Goal: Task Accomplishment & Management: Complete application form

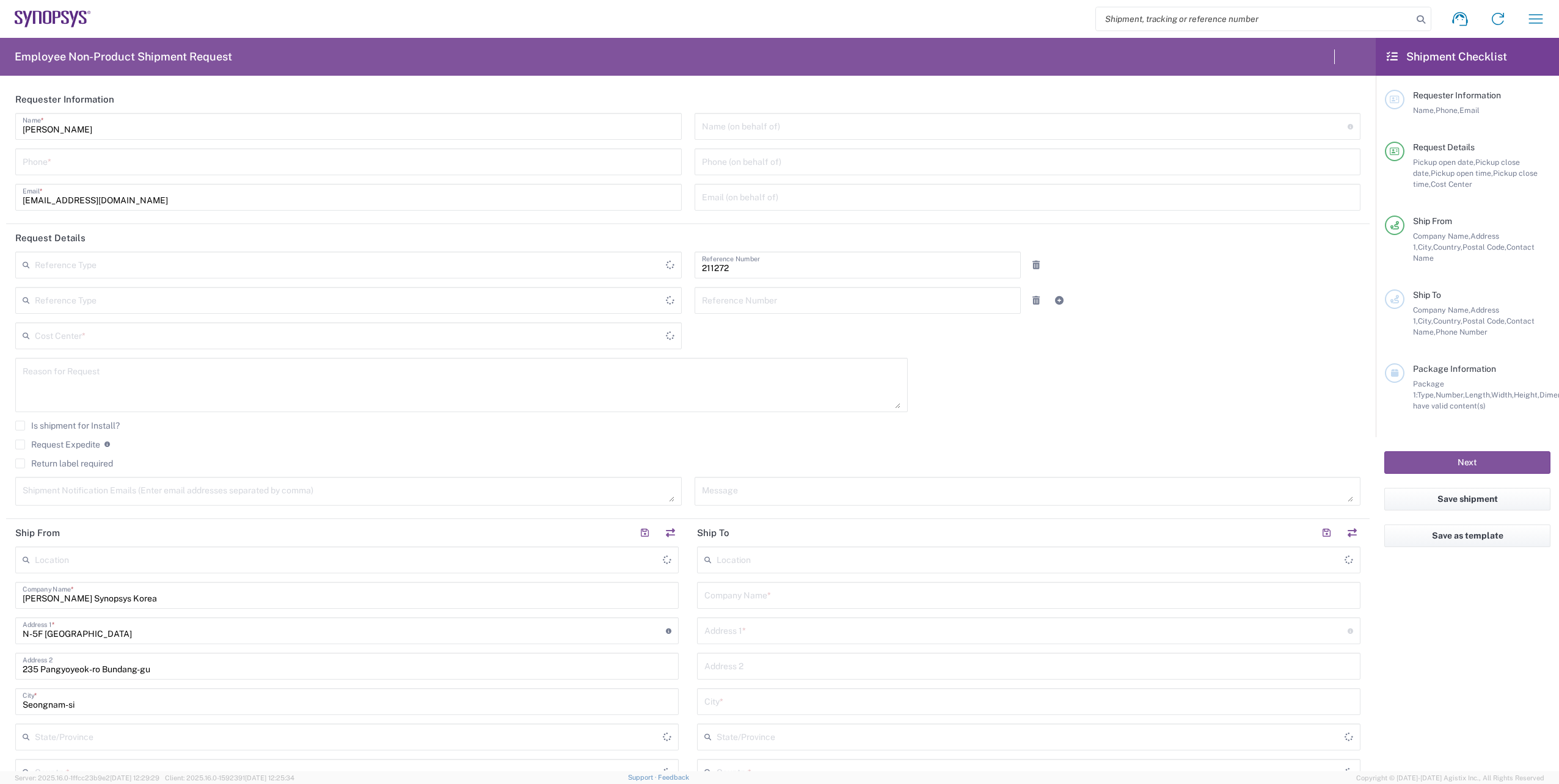
type input "Department"
type input "KR02, SDG, OS, Eng 211272"
type input "Delivered at Place"
type input "[GEOGRAPHIC_DATA]"
type input "Gyeonggi-do"
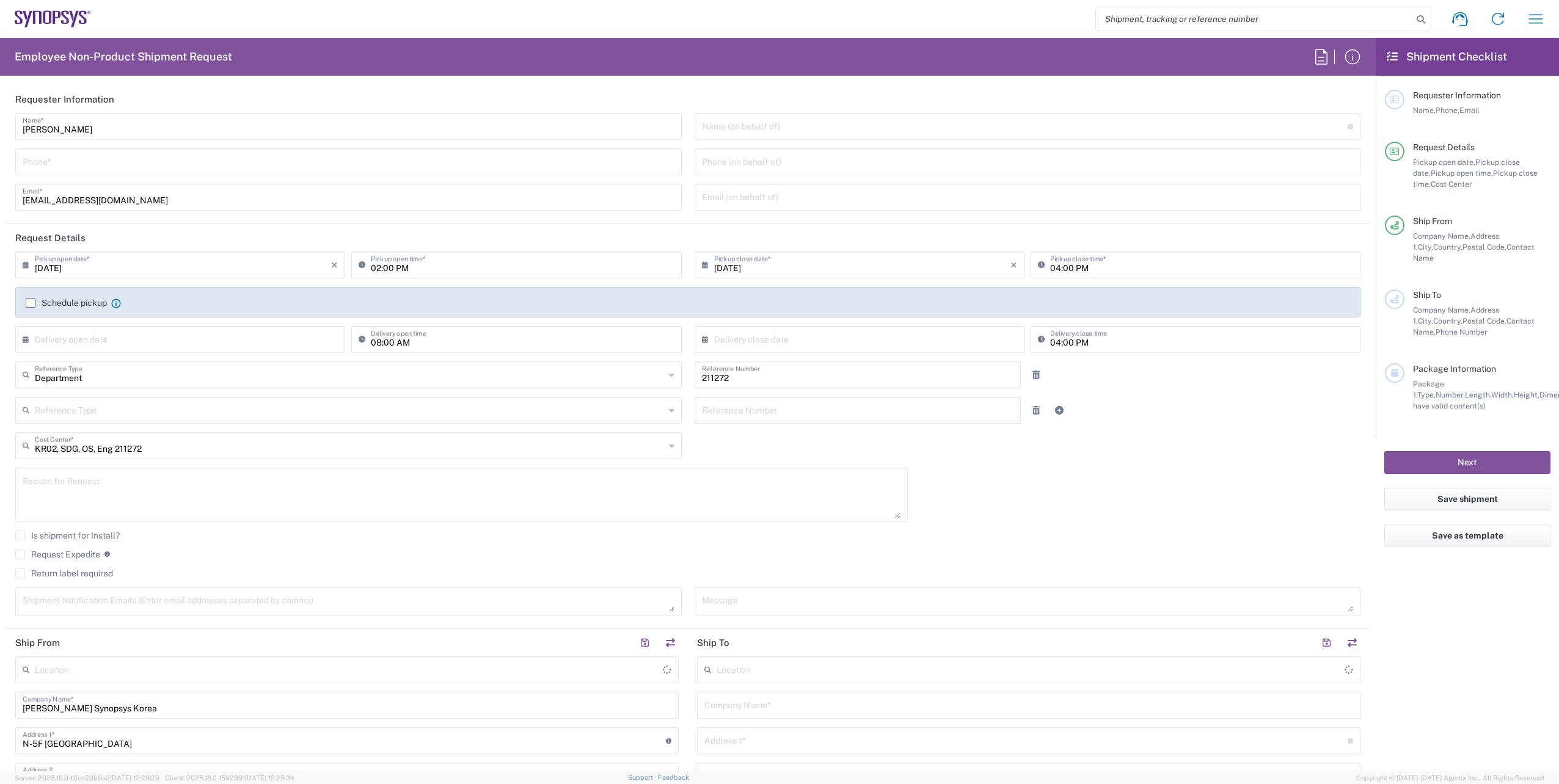
type input "[GEOGRAPHIC_DATA]"
type input "Seoul KR02"
click at [113, 167] on input "tel" at bounding box center [348, 161] width 652 height 21
type input "[PHONE_NUMBER]"
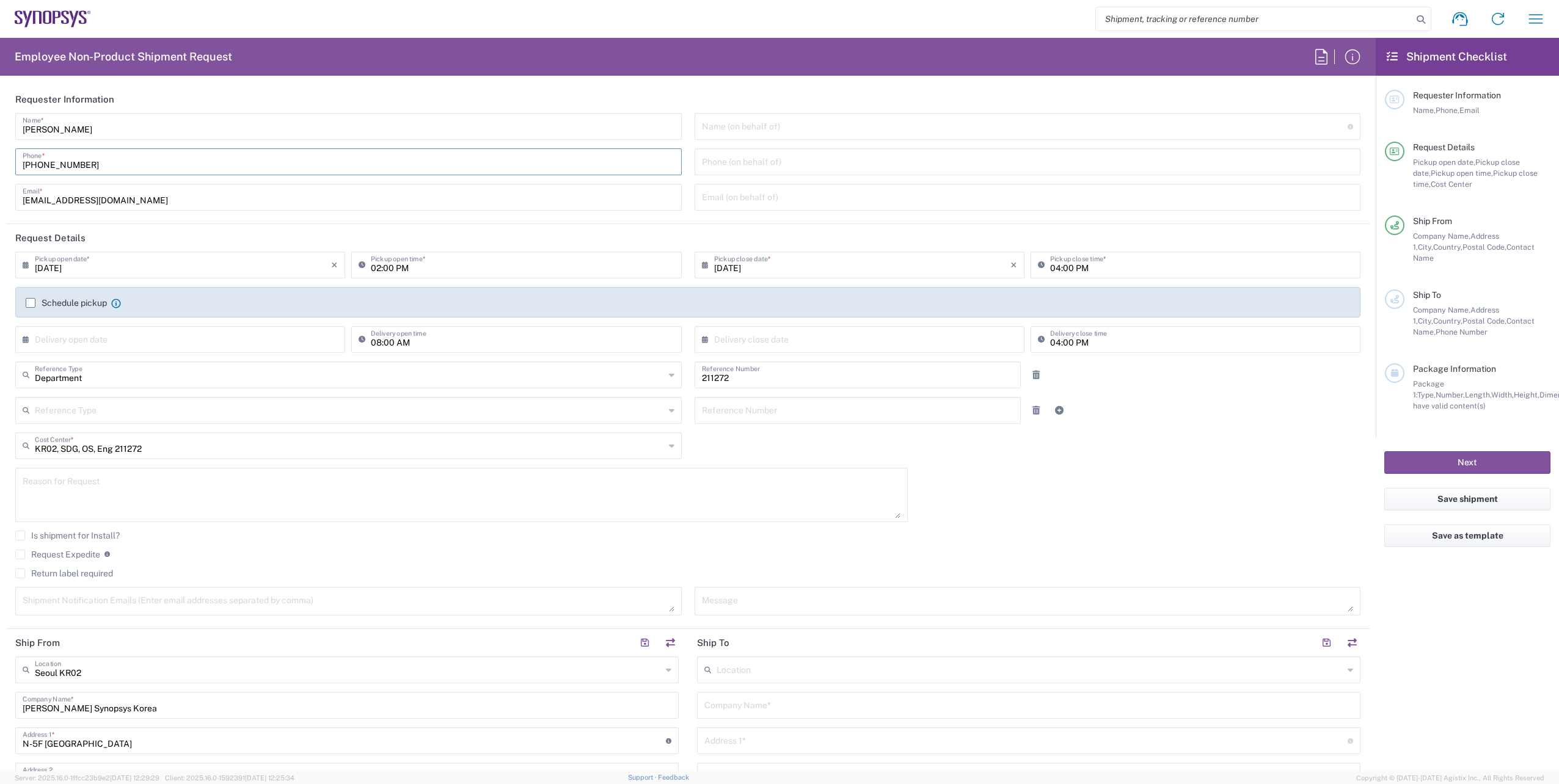
type input "Taipei TW01"
type input "Synopsys [GEOGRAPHIC_DATA]"
type input "Rm3108 [STREET_ADDRESS]"
type input "[GEOGRAPHIC_DATA]"
type input "110"
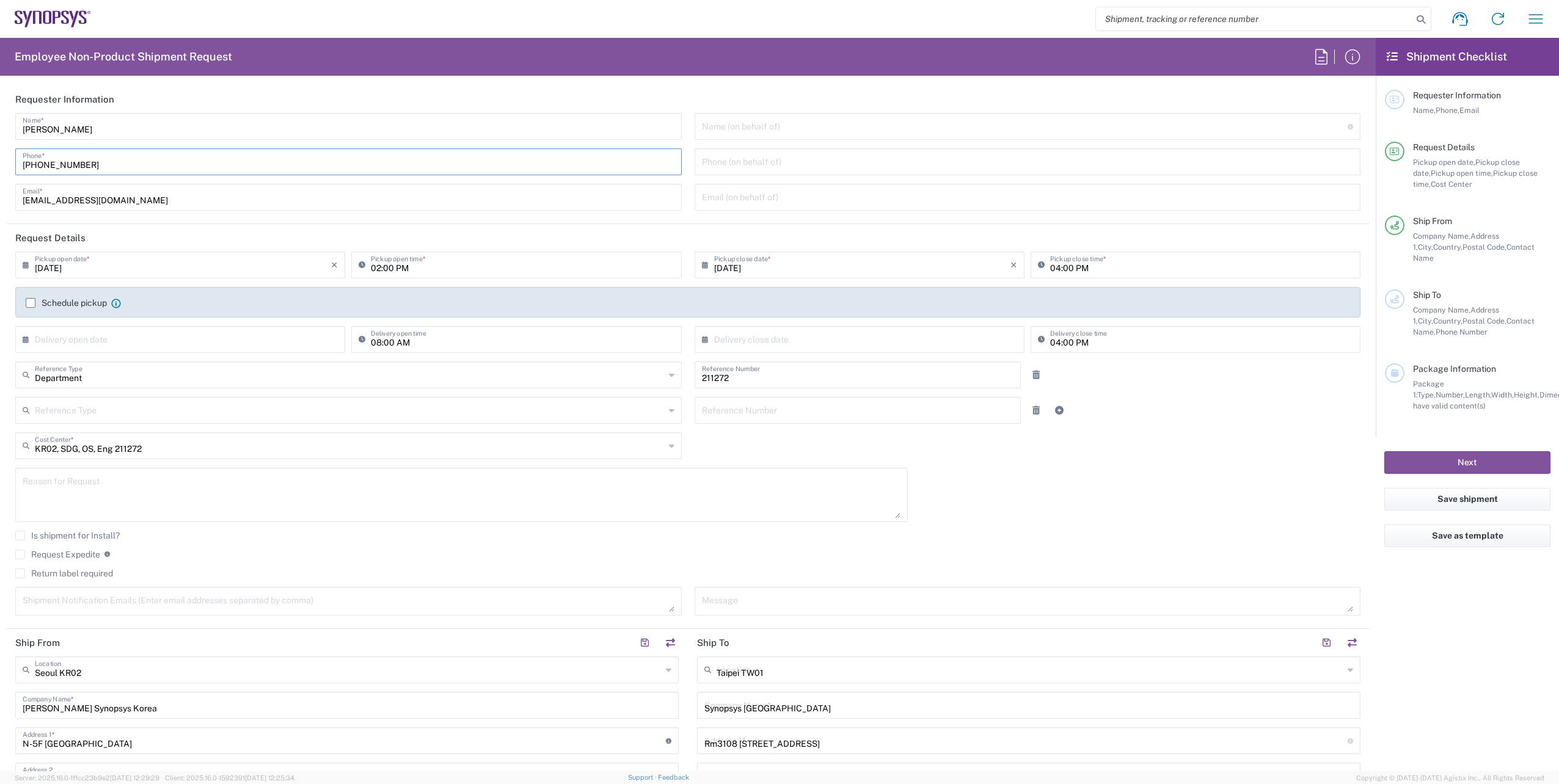
type input "[PERSON_NAME]"
type input "[PHONE_NUMBER]"
type input "en"
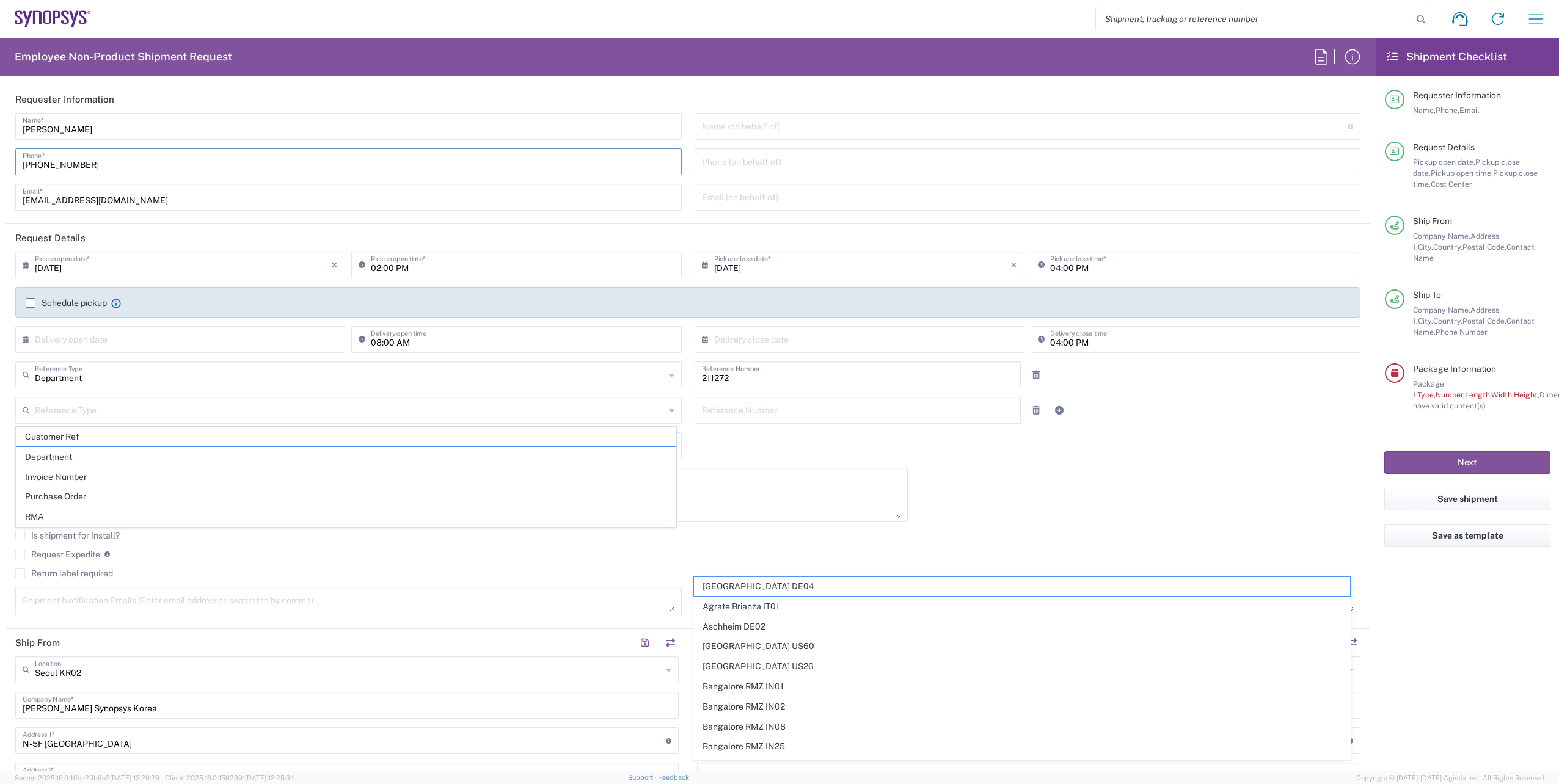
type input "Taipei TW01"
click at [126, 170] on input "[PHONE_NUMBER]" at bounding box center [348, 161] width 652 height 21
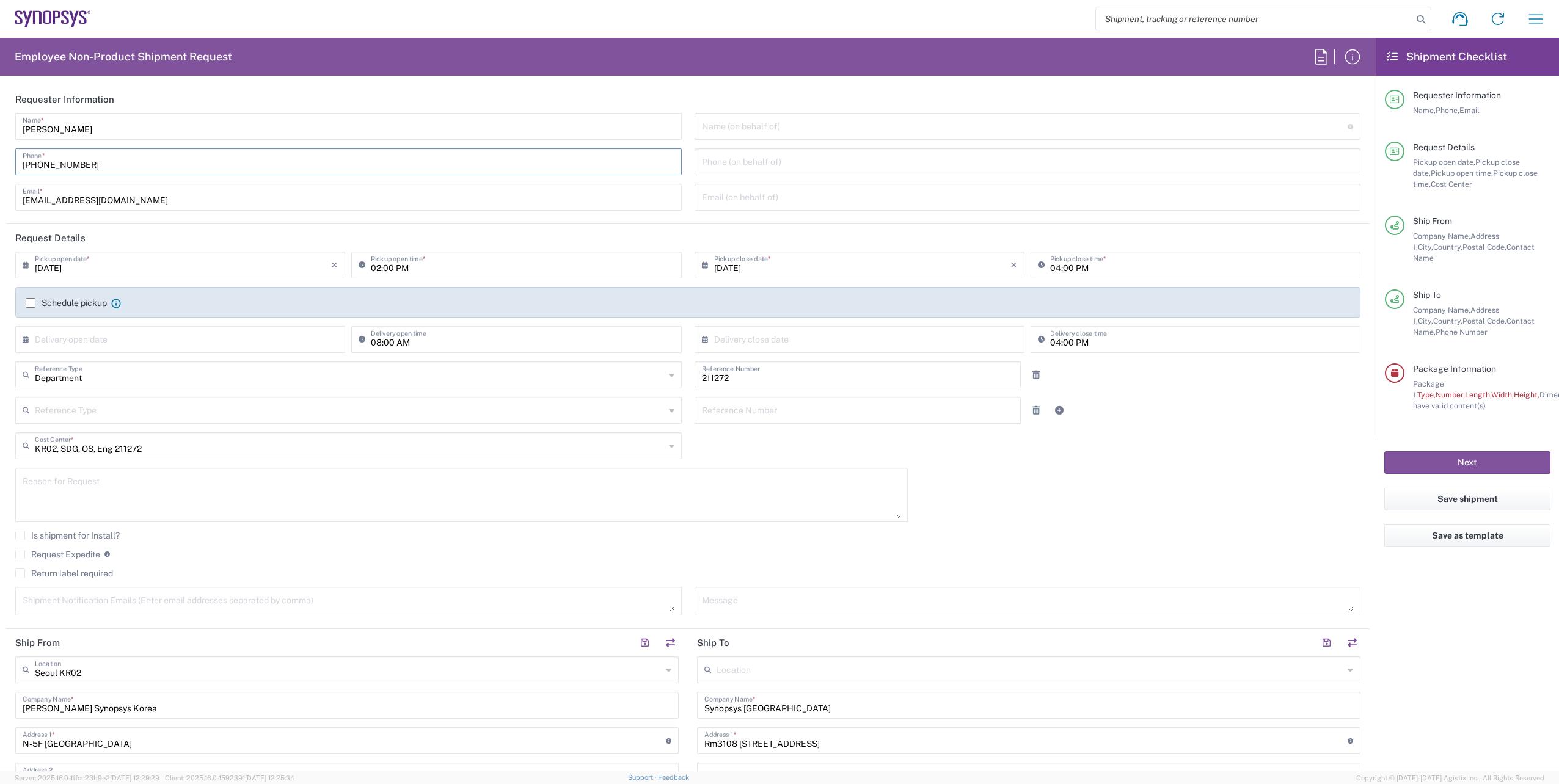
click at [130, 162] on input "[PHONE_NUMBER]" at bounding box center [348, 161] width 652 height 21
type input "[PHONE_NUMBER]"
click at [804, 260] on input "[DATE]" at bounding box center [862, 264] width 297 height 21
click at [432, 264] on input "02:00 PM" at bounding box center [522, 264] width 303 height 21
type input "03:00 PM"
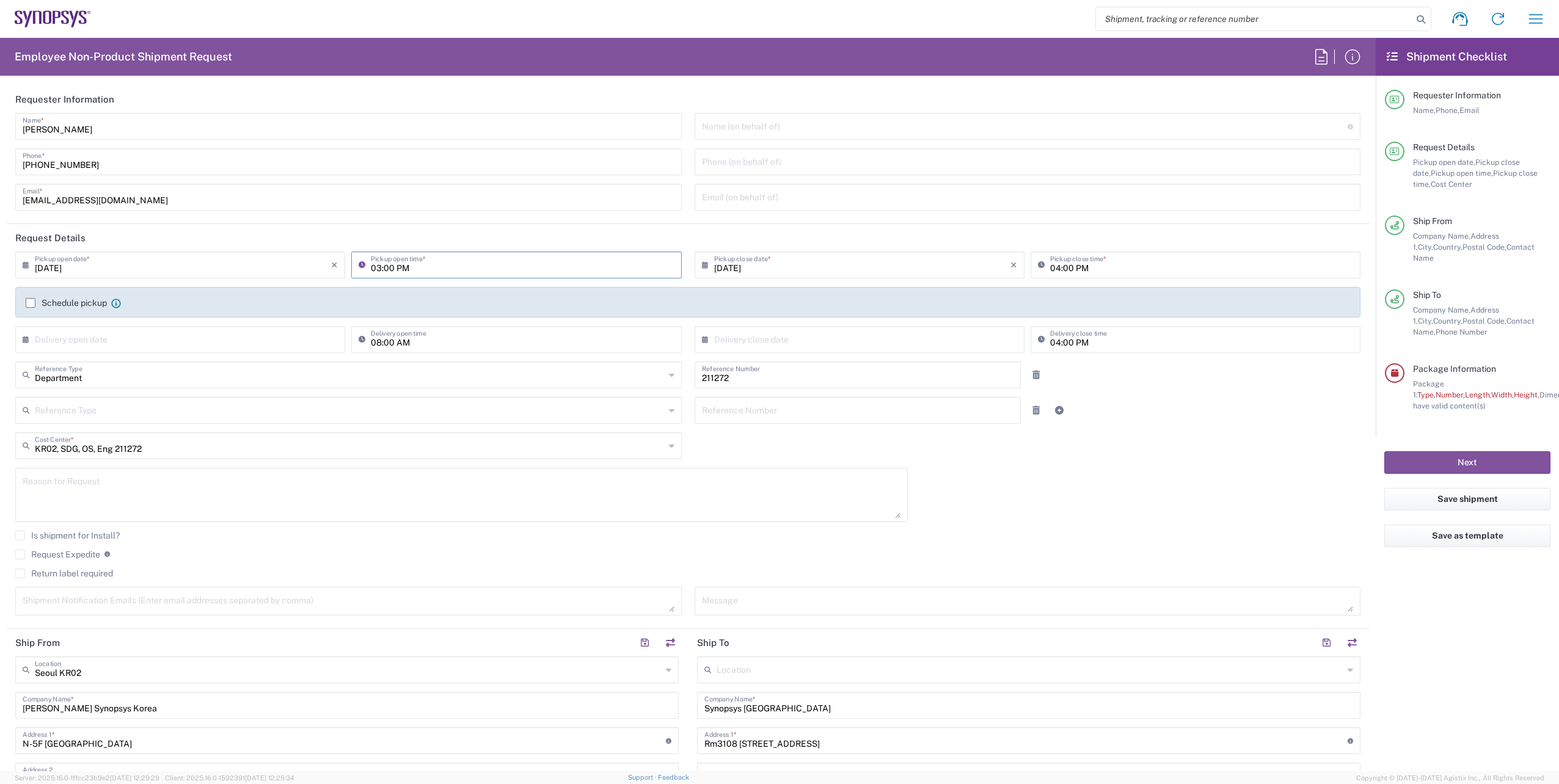
click at [549, 237] on header "Request Details" at bounding box center [687, 237] width 1363 height 27
click at [1096, 235] on header "Request Details" at bounding box center [687, 237] width 1363 height 27
click at [30, 302] on label "Schedule pickup" at bounding box center [66, 303] width 81 height 10
click at [30, 303] on input "Schedule pickup" at bounding box center [30, 303] width 0 height 0
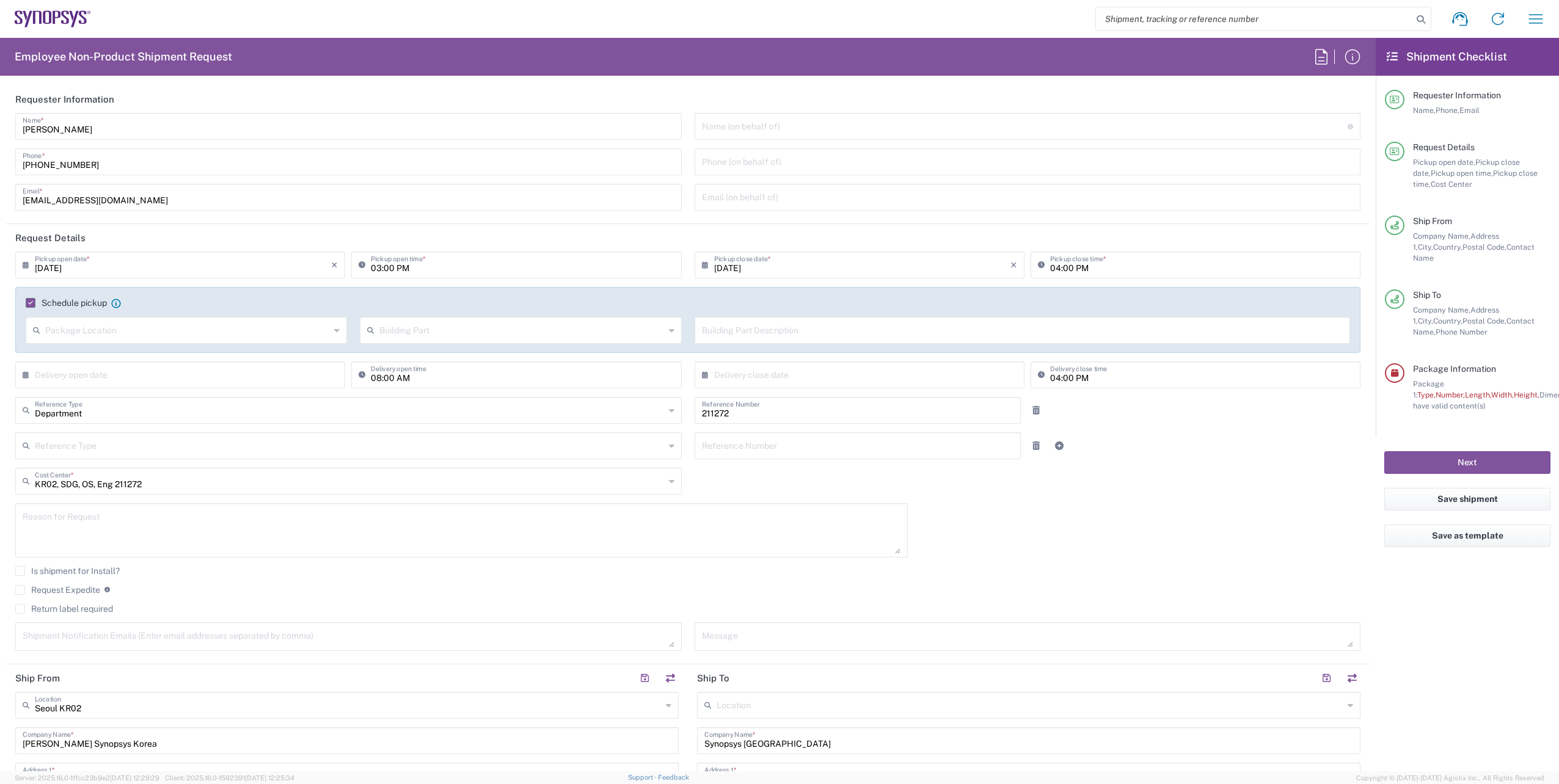
scroll to position [61, 0]
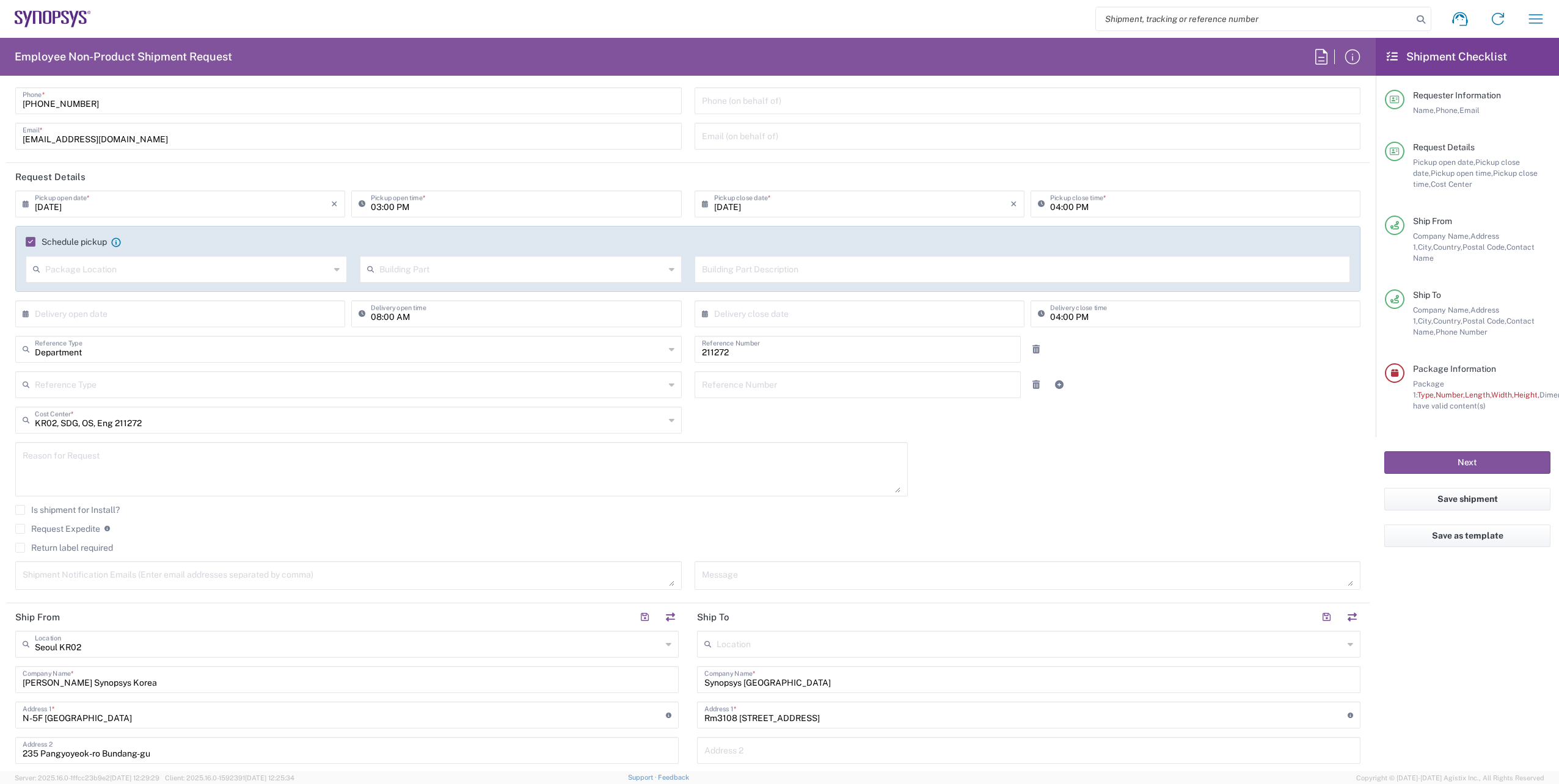
click at [728, 649] on input "text" at bounding box center [1029, 643] width 627 height 21
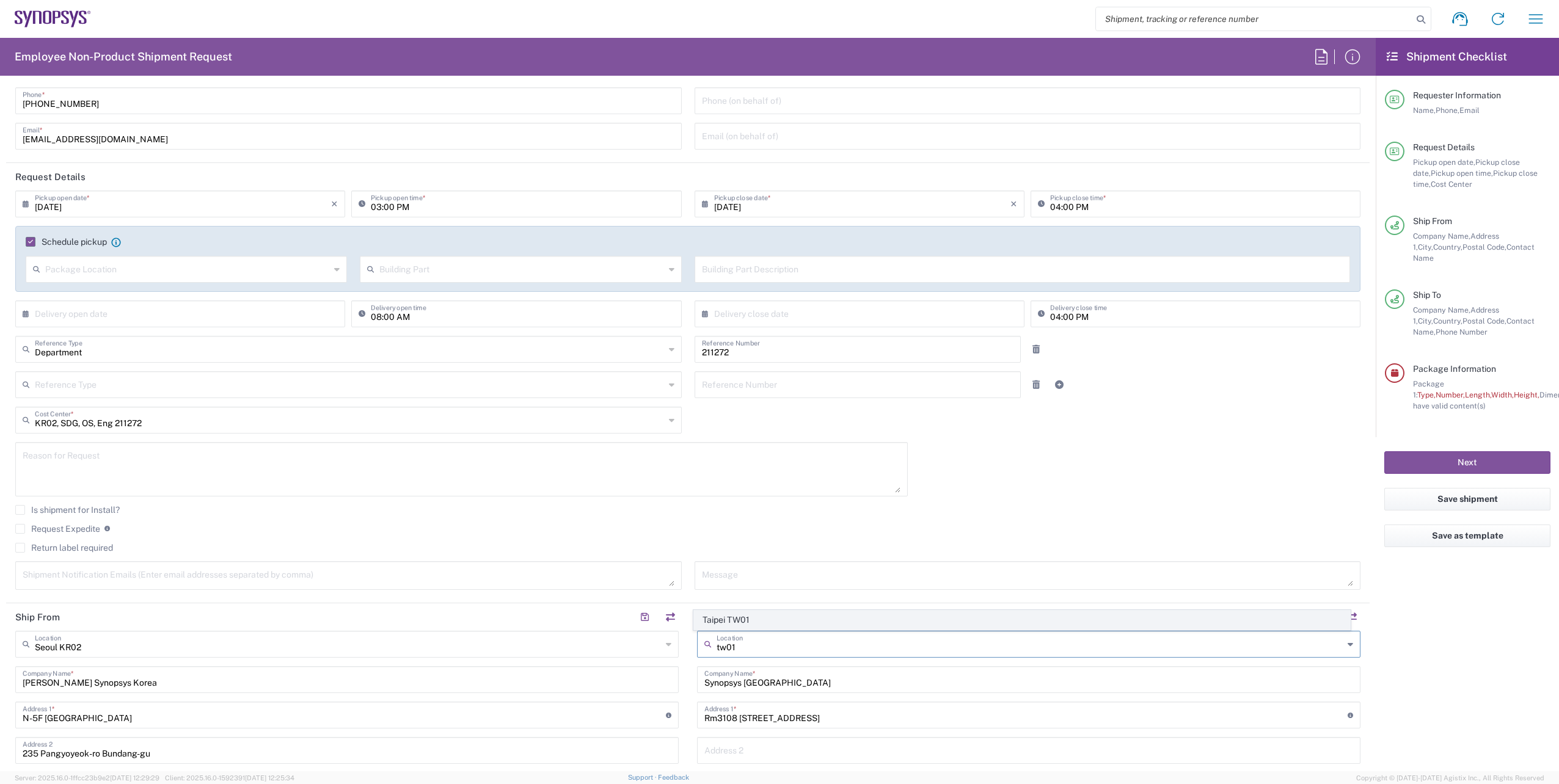
click at [744, 629] on span "Taipei TW01" at bounding box center [1022, 620] width 657 height 19
type input "Taipei TW01"
type input "[GEOGRAPHIC_DATA]"
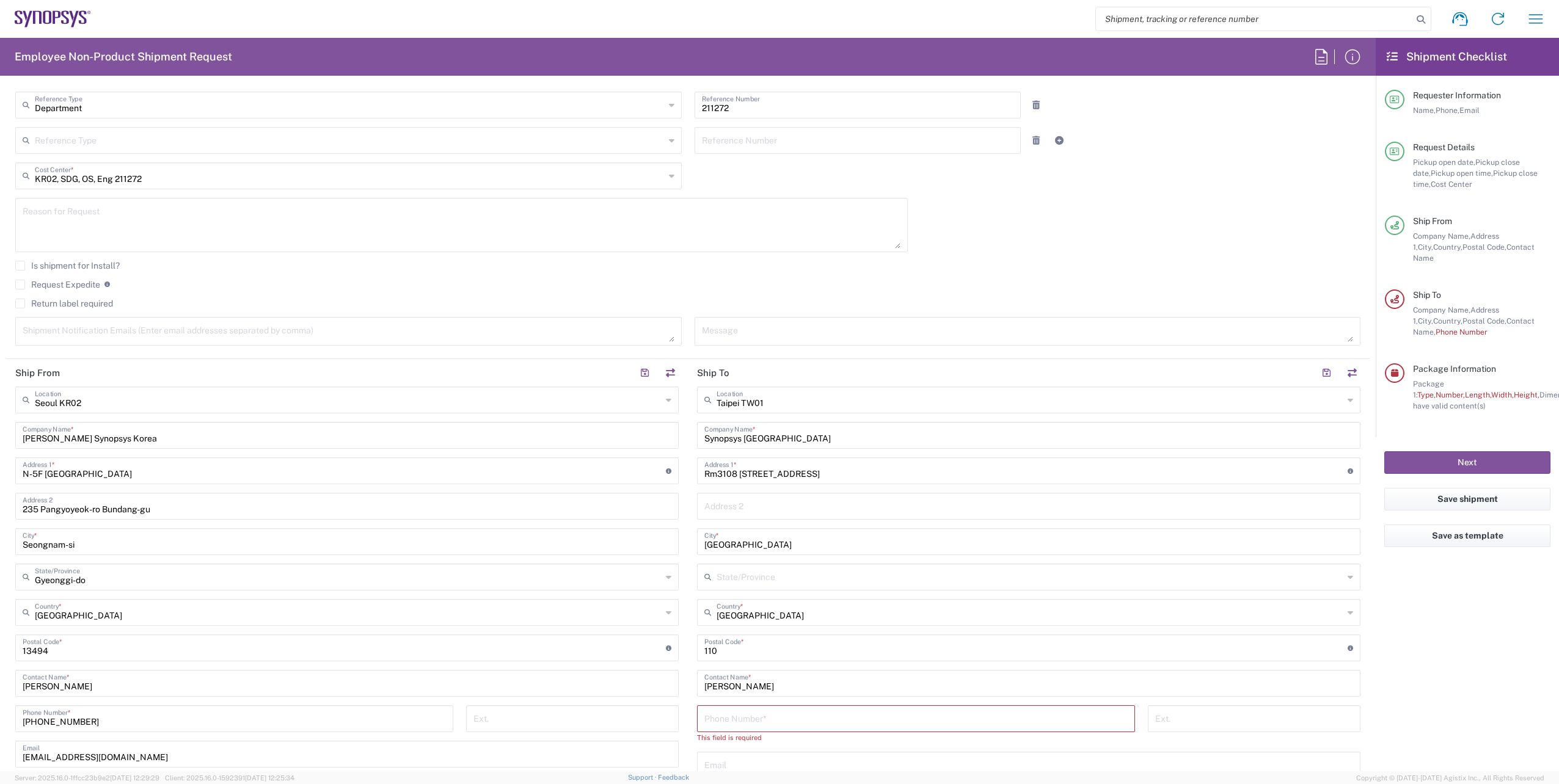
scroll to position [367, 0]
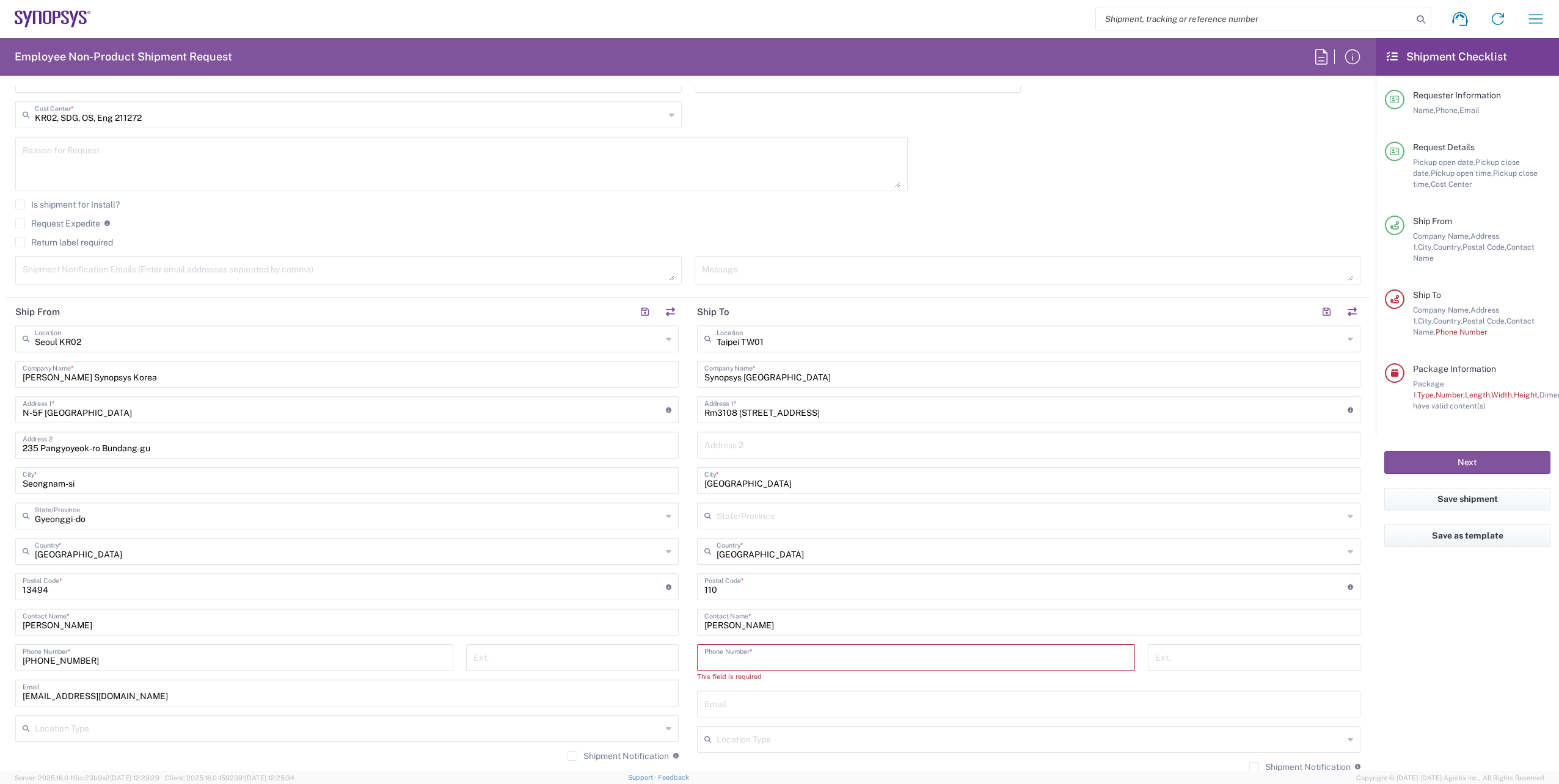
click at [748, 655] on input "tel" at bounding box center [916, 656] width 424 height 21
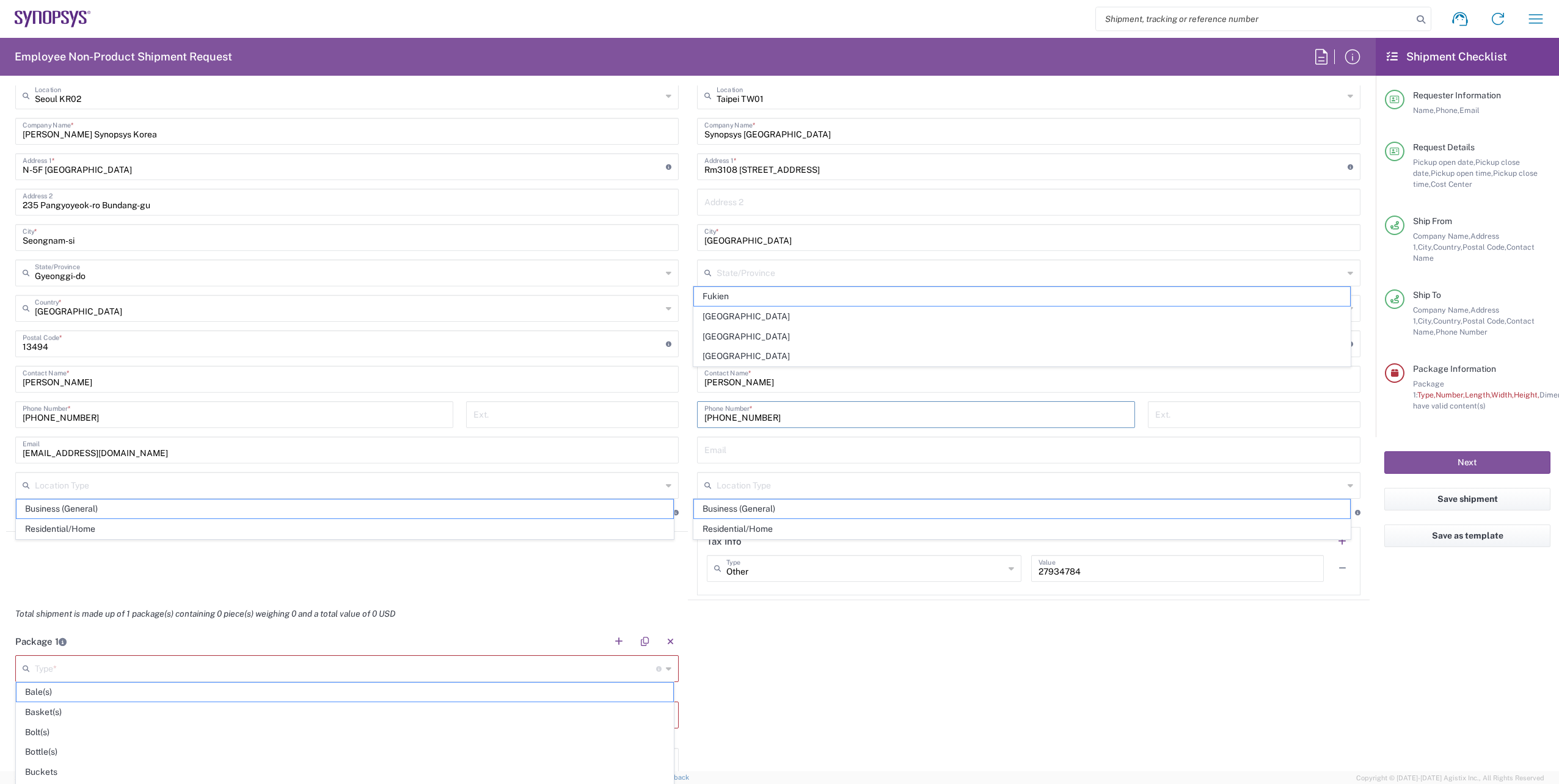
scroll to position [612, 0]
type input "[PHONE_NUMBER]"
click at [688, 367] on main "[GEOGRAPHIC_DATA] TW01 Location [GEOGRAPHIC_DATA] Agrate Brianza IT01 [GEOGRAPH…" at bounding box center [1028, 336] width 682 height 513
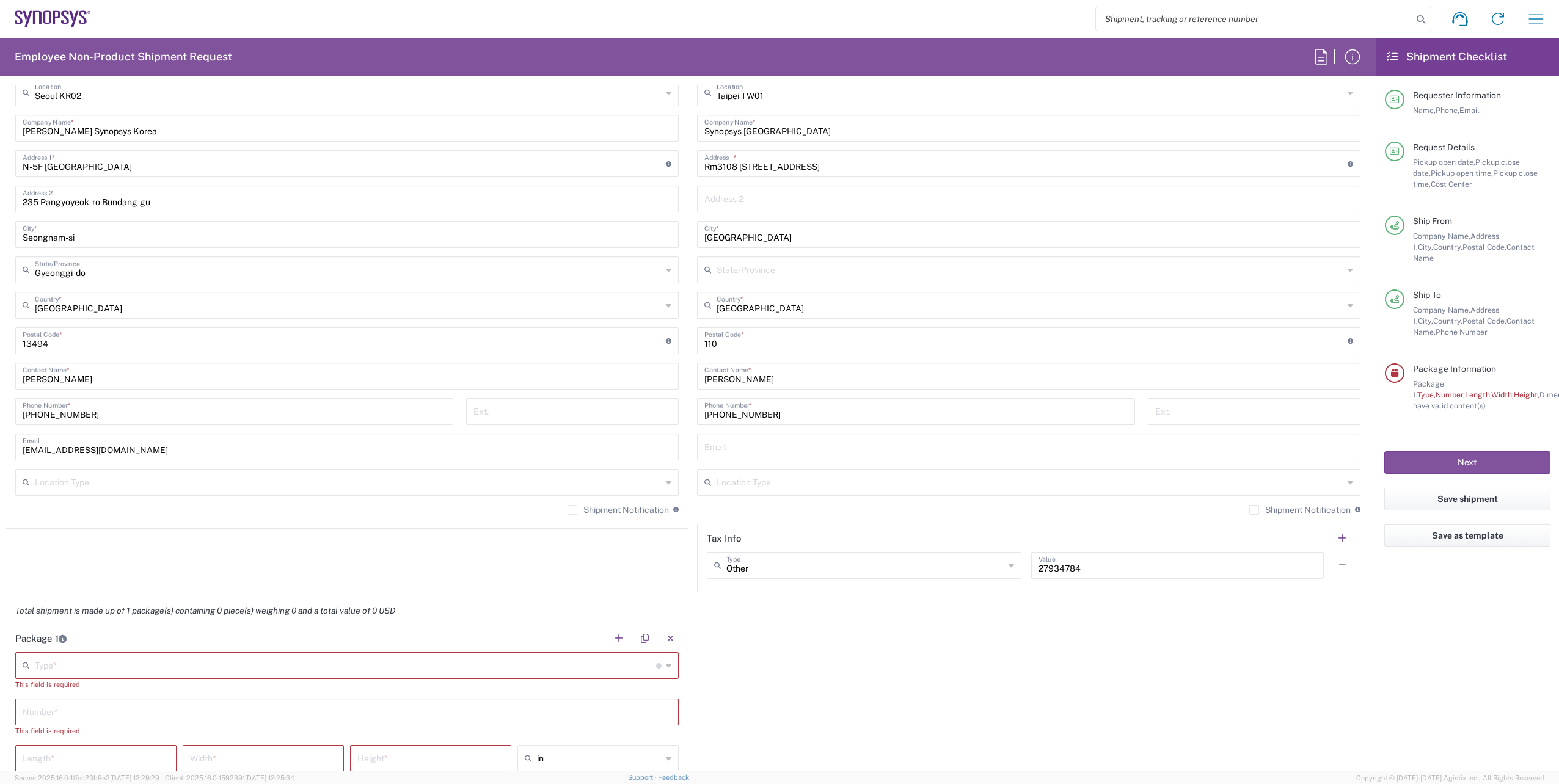
click at [316, 414] on input "[PHONE_NUMBER]" at bounding box center [234, 410] width 424 height 21
type input "[PHONE_NUMBER]"
click at [724, 342] on input "undefined" at bounding box center [1026, 339] width 643 height 21
click at [772, 651] on div "Package 1 Type * Material used to package goods Bale(s) Basket(s) Bolt(s) Bottl…" at bounding box center [687, 761] width 1363 height 272
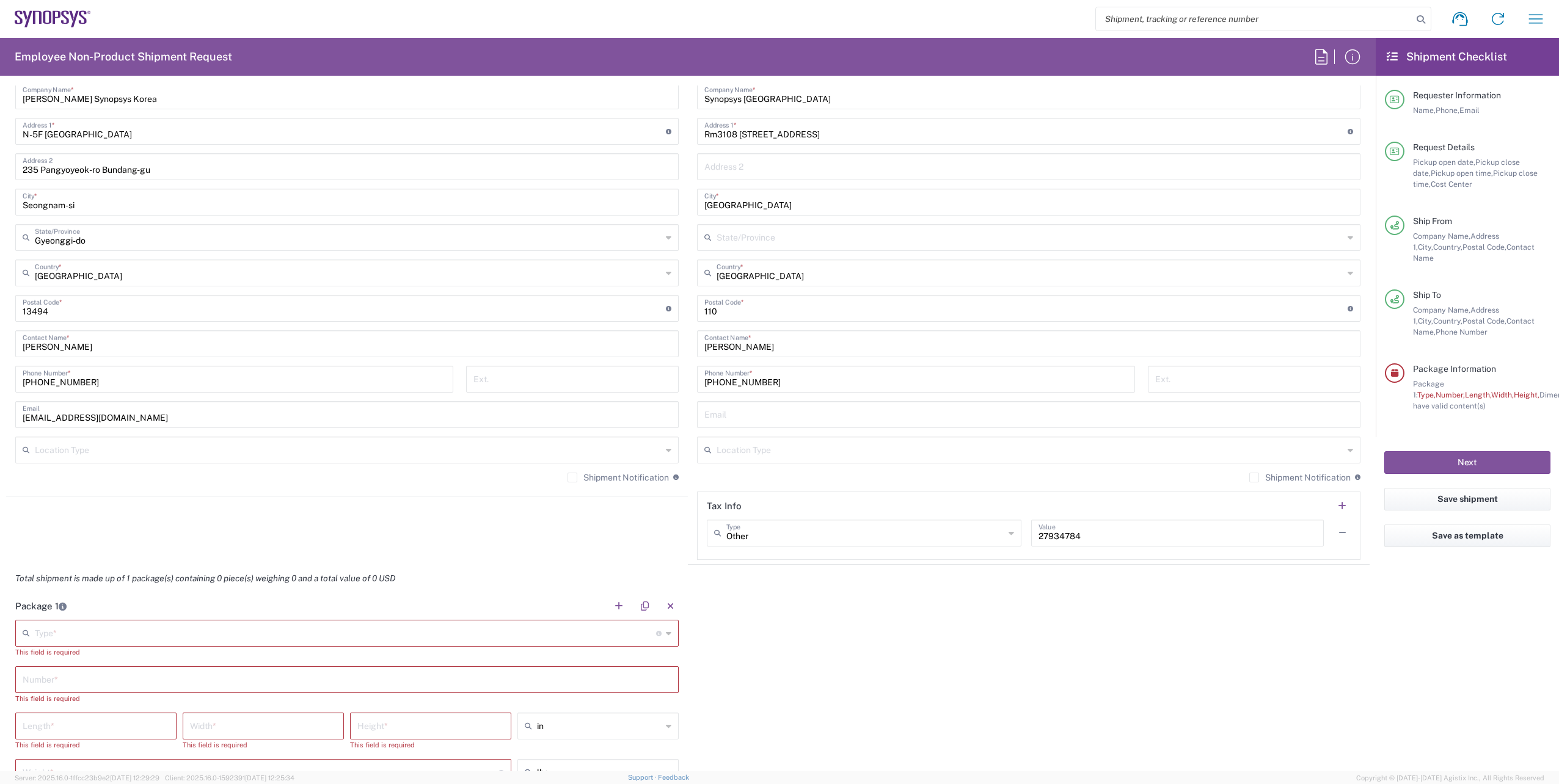
scroll to position [673, 0]
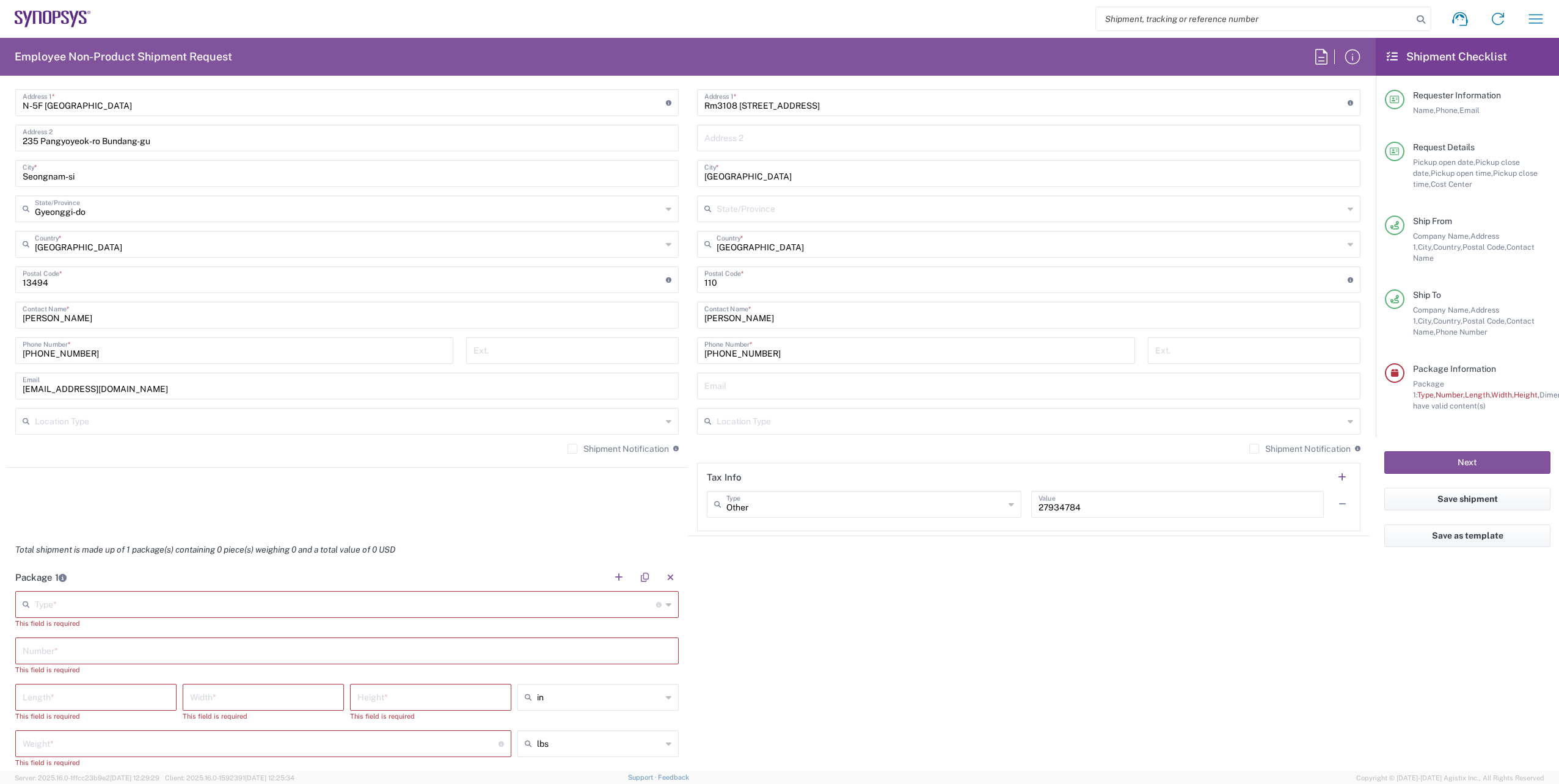
click at [211, 607] on input "text" at bounding box center [346, 603] width 621 height 21
click at [198, 581] on span "Envelope" at bounding box center [345, 580] width 657 height 19
type input "Envelope"
type input "1"
type input "9.5"
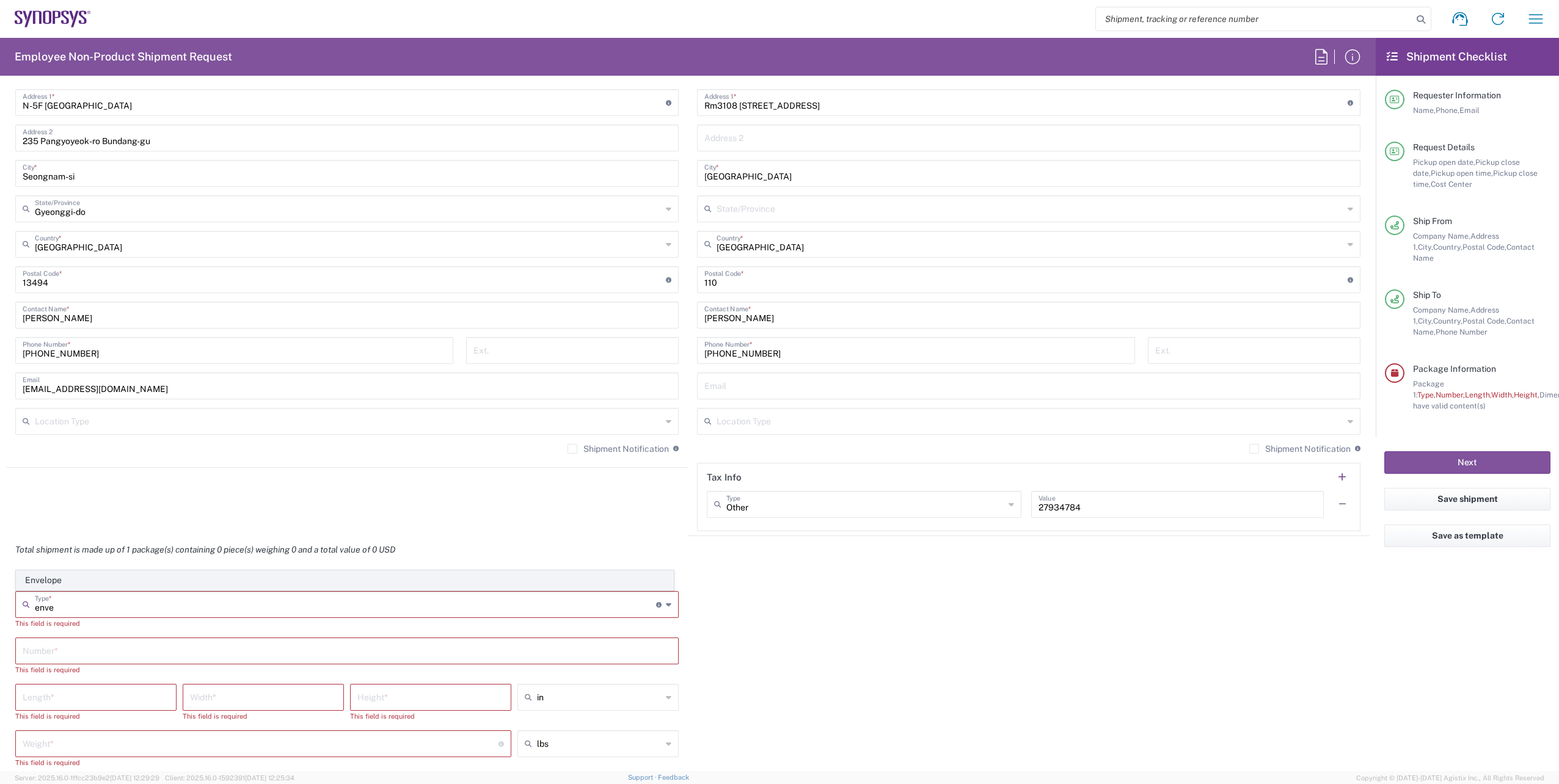
type input "12.5"
type input "0.25"
type input "1"
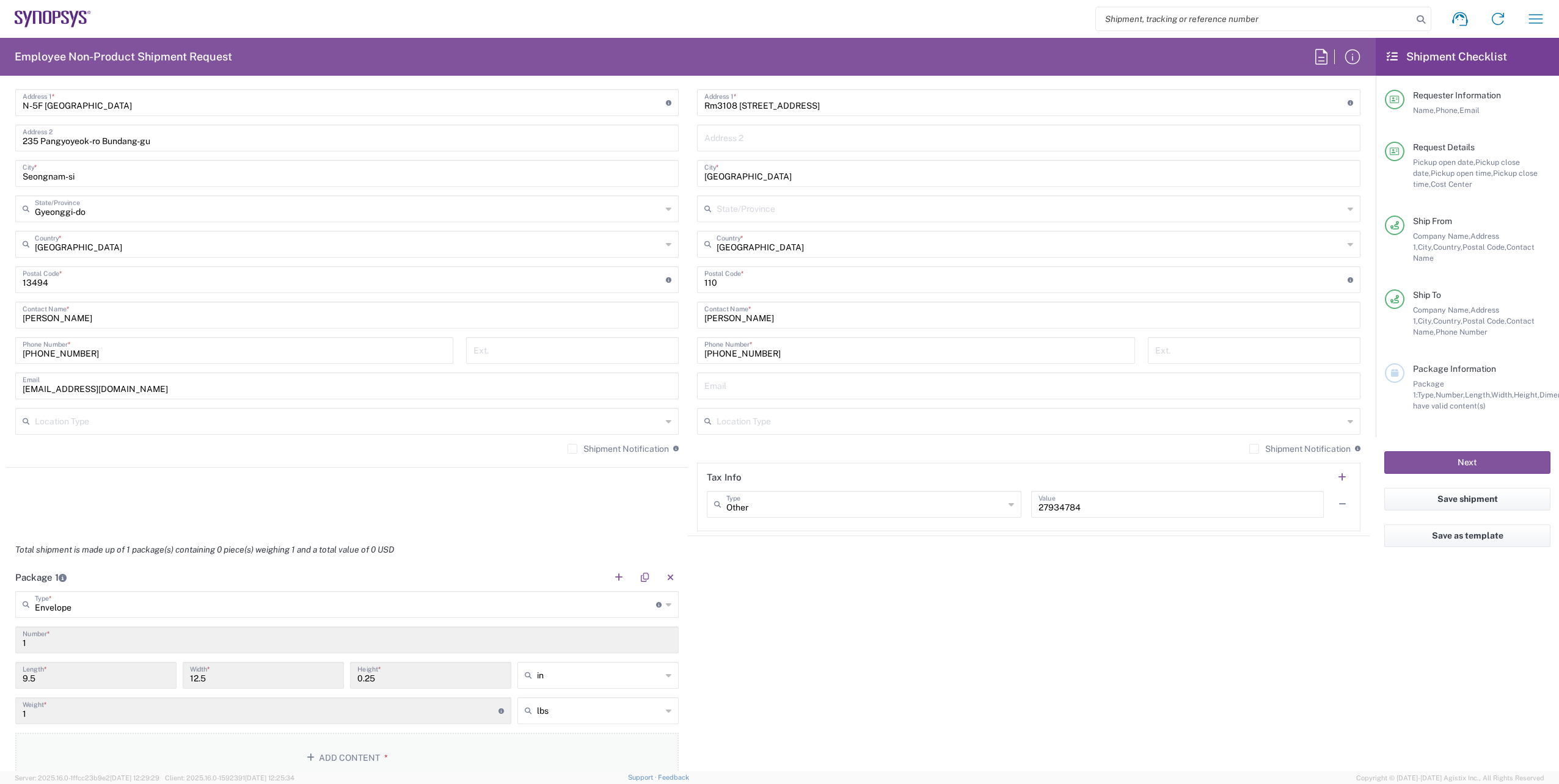
click at [370, 754] on button "Add Content *" at bounding box center [347, 757] width 663 height 50
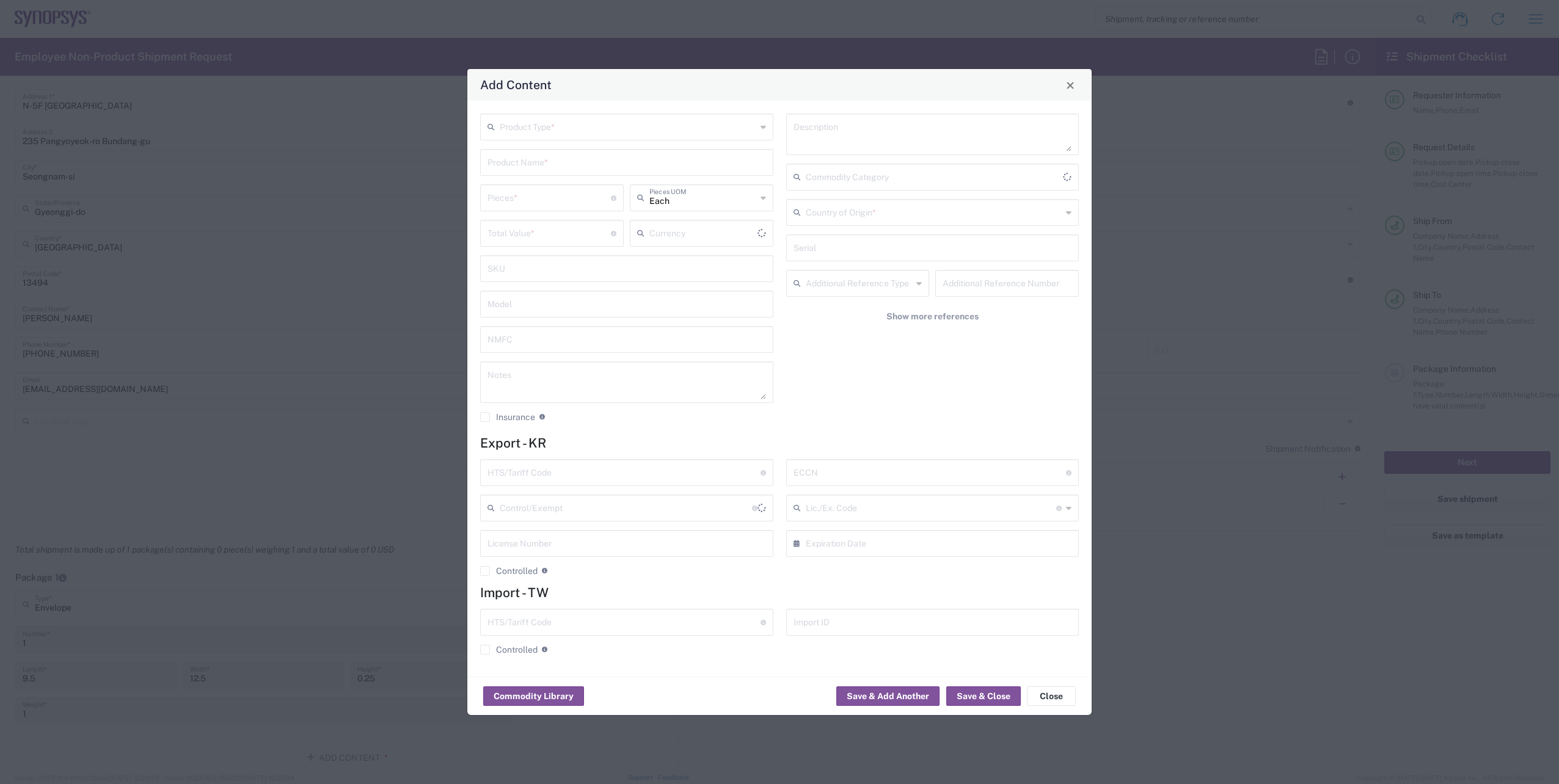
click at [584, 126] on input "text" at bounding box center [627, 126] width 257 height 21
click at [584, 156] on span "Documents" at bounding box center [627, 154] width 291 height 19
type input "Documents"
type input "1"
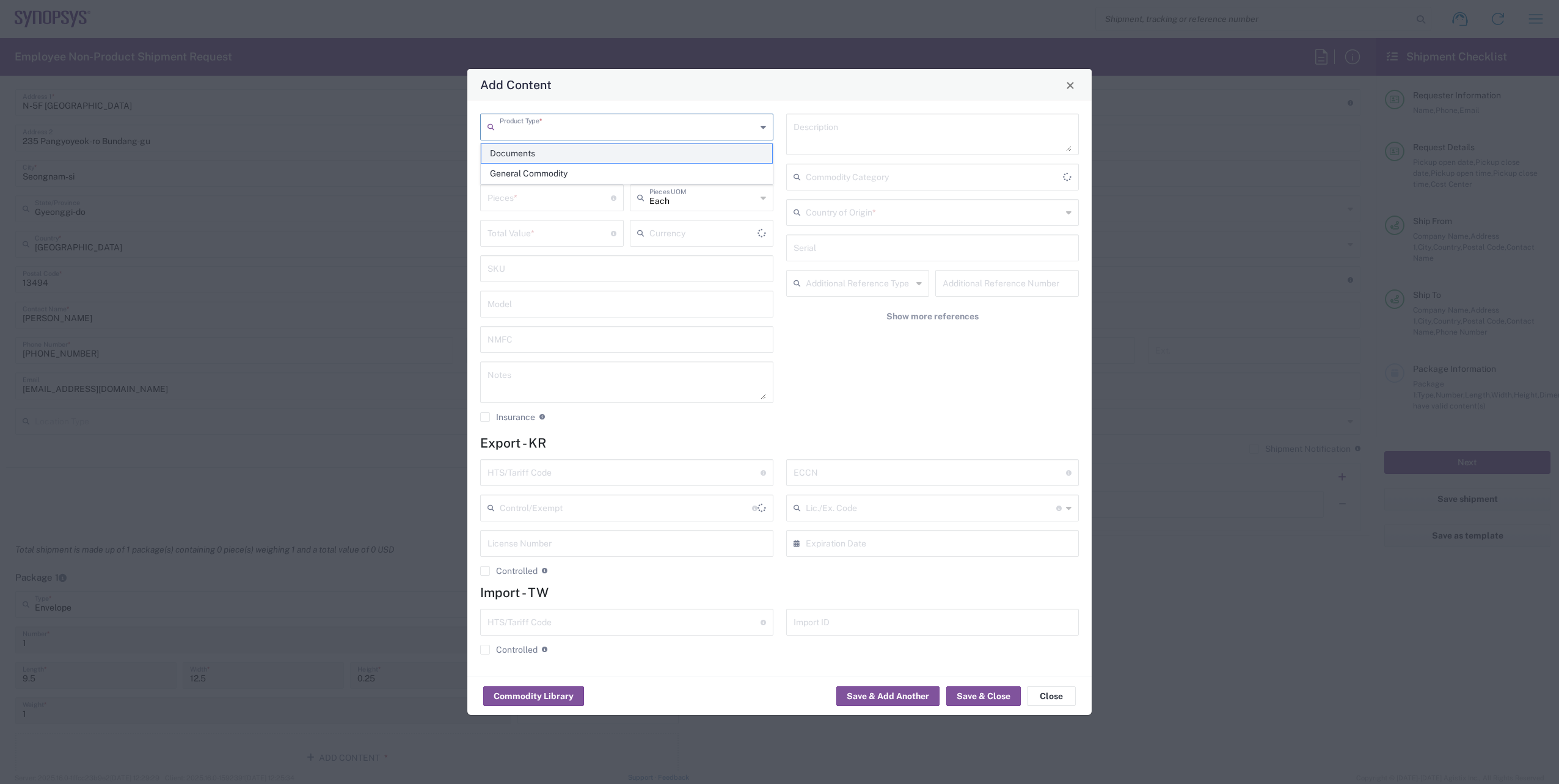
type input "1"
type textarea "Documents"
type input "[GEOGRAPHIC_DATA]"
type input "0000.00.0000"
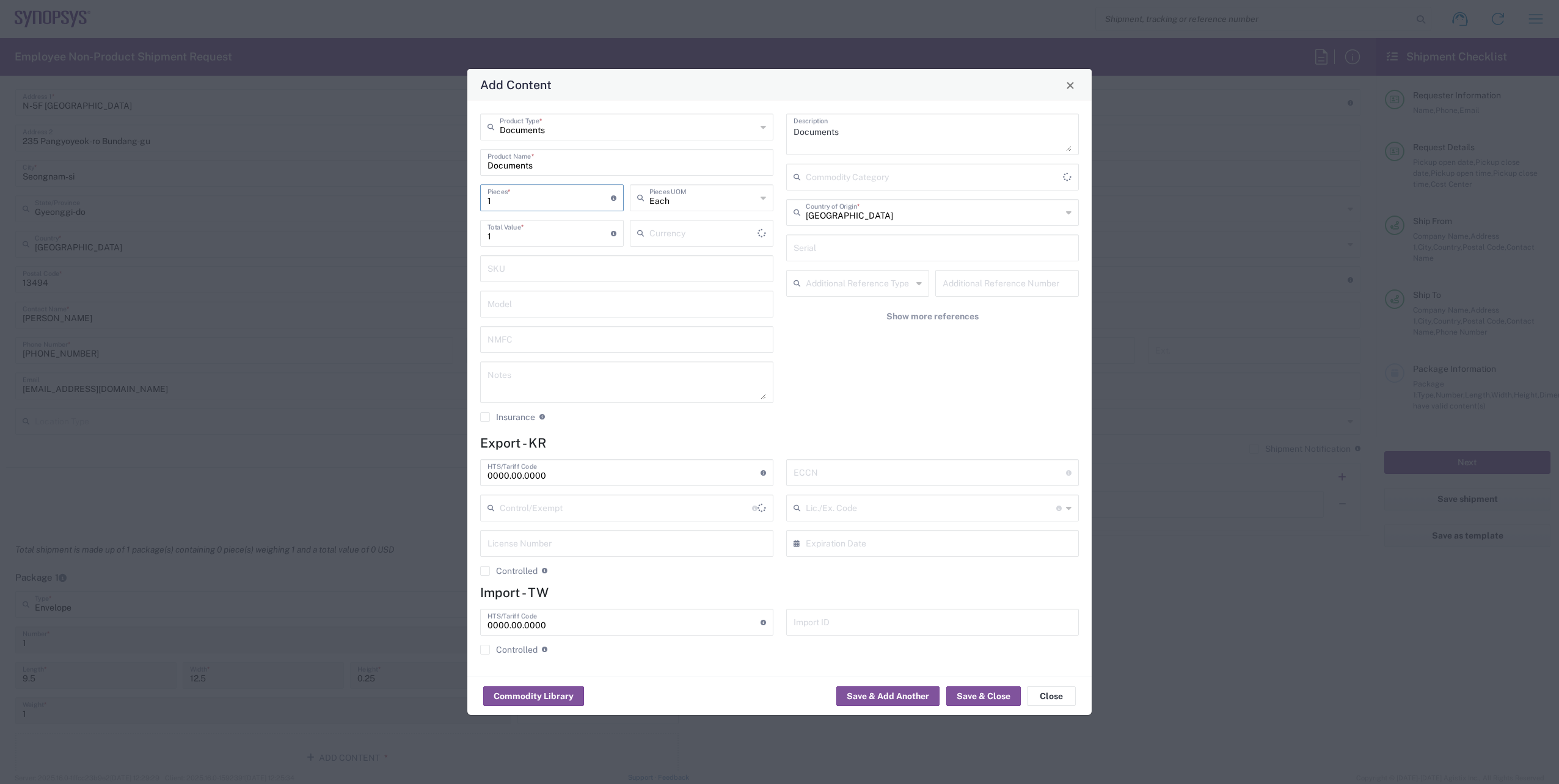
click at [552, 188] on input "1" at bounding box center [549, 197] width 123 height 21
type input "US Dollar"
type input "10"
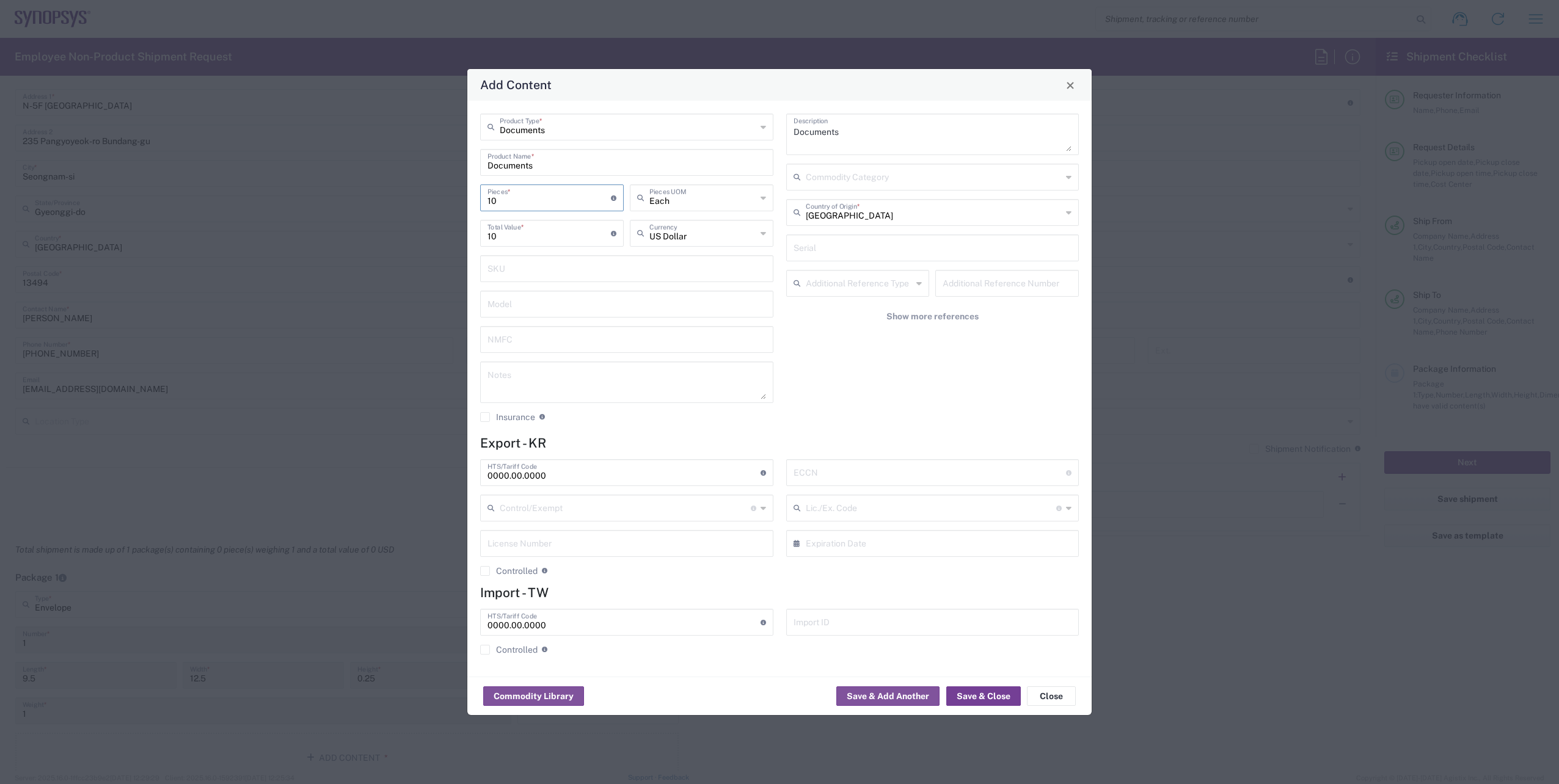
click at [995, 690] on button "Save & Close" at bounding box center [984, 696] width 75 height 20
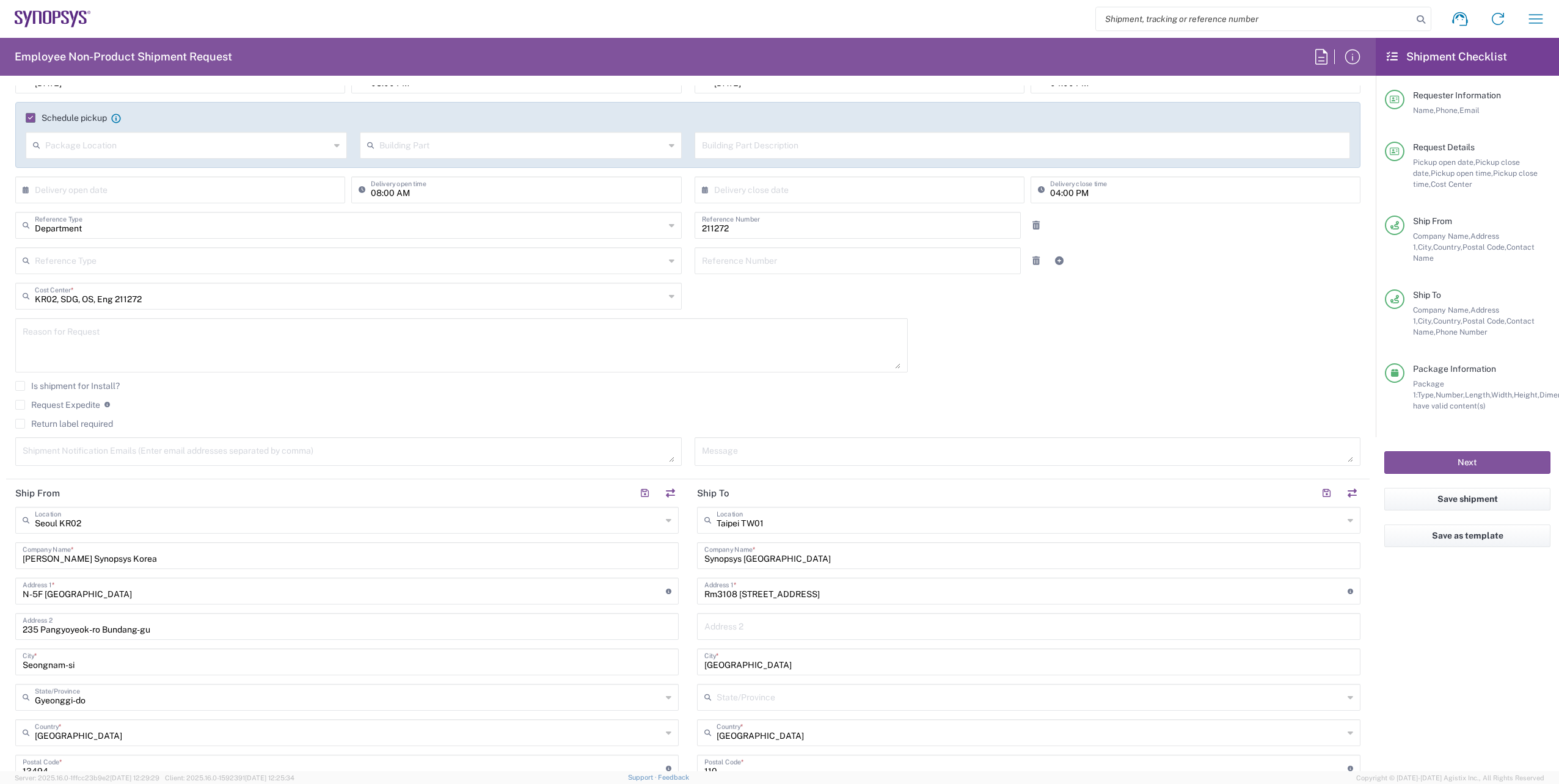
scroll to position [0, 0]
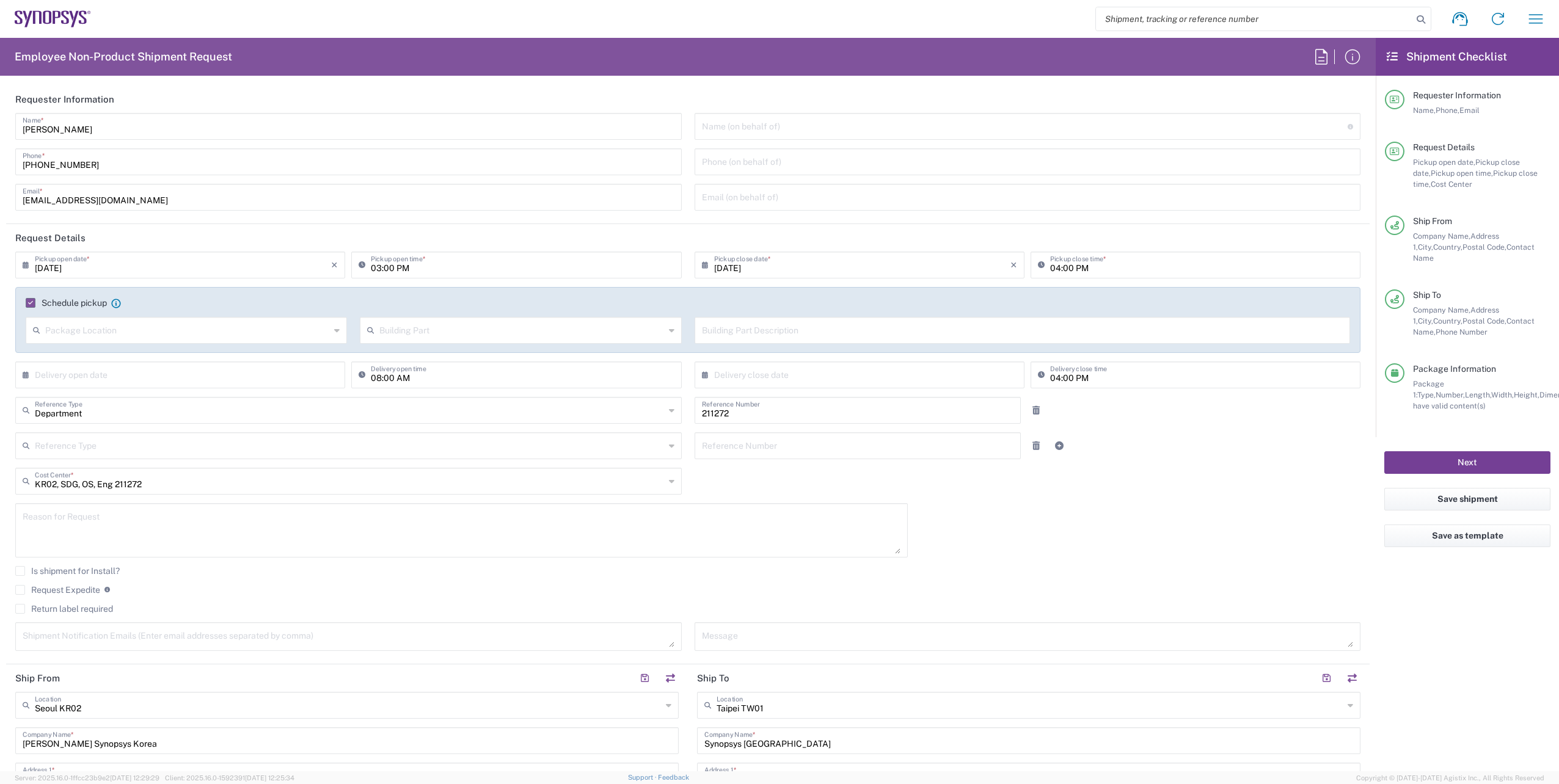
click at [1454, 452] on button "Next" at bounding box center [1467, 463] width 166 height 23
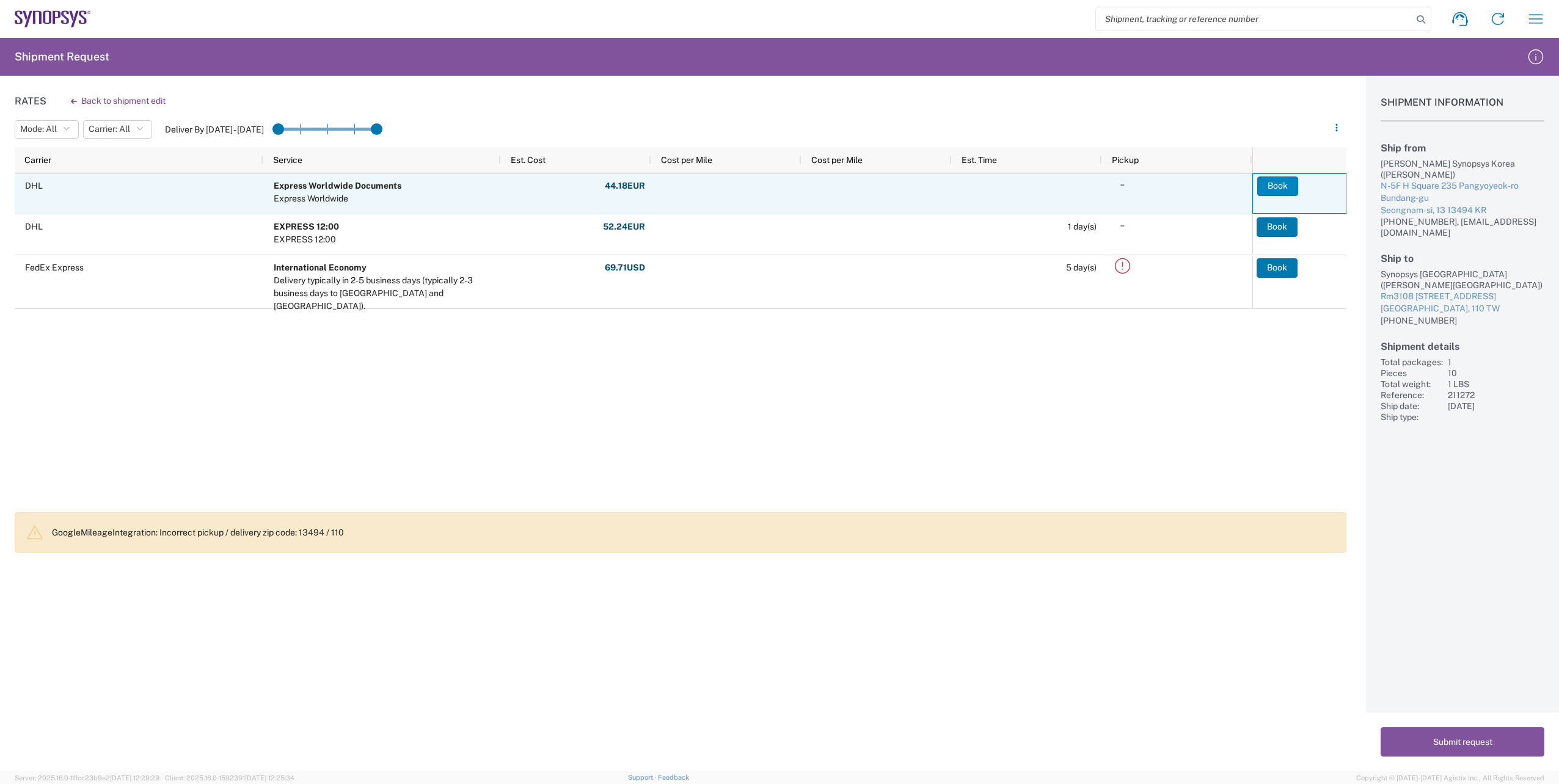
click at [1287, 182] on button "Book" at bounding box center [1277, 186] width 41 height 20
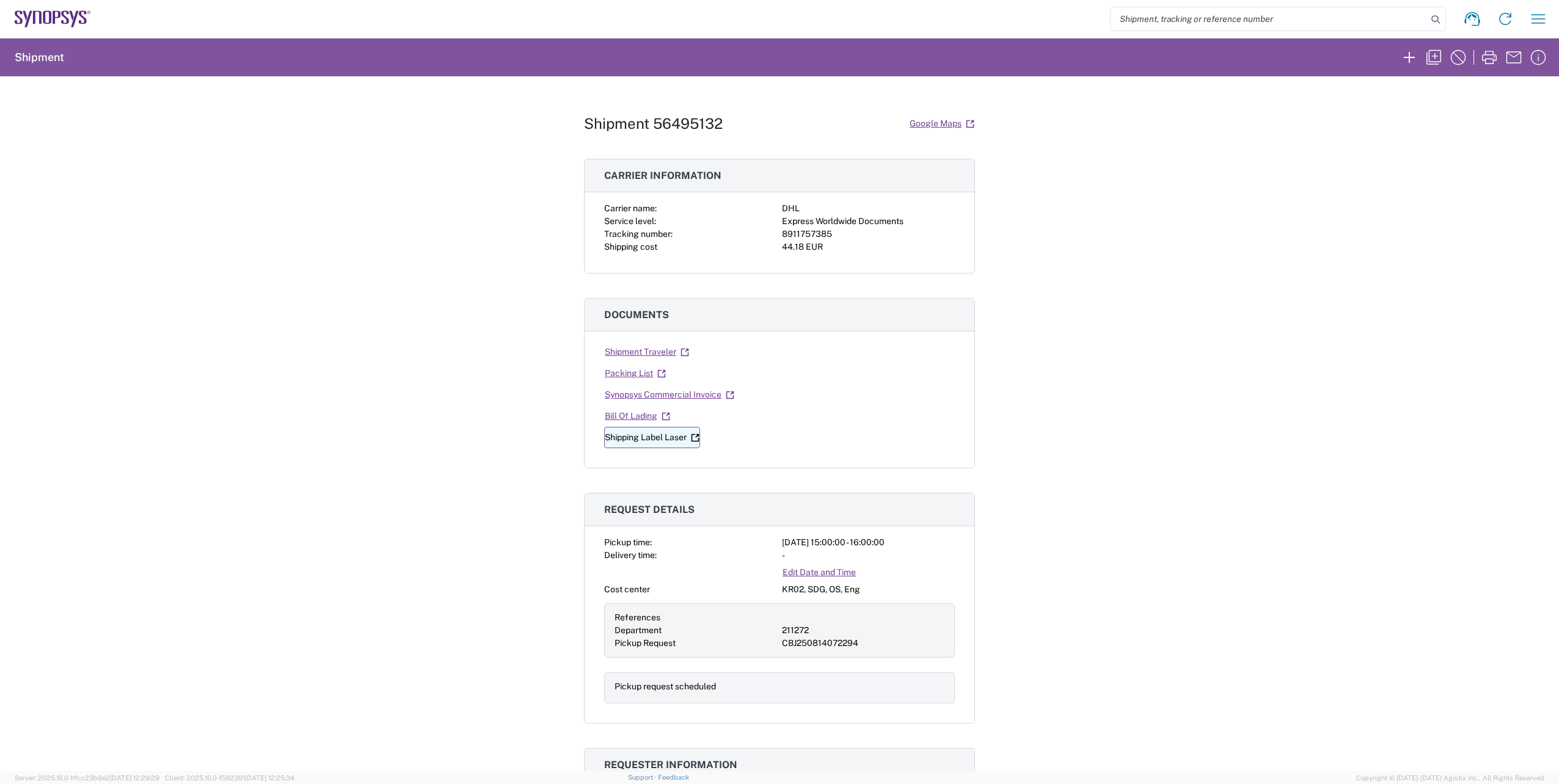
click at [666, 441] on link "Shipping Label Laser" at bounding box center [652, 437] width 96 height 21
